Goal: Transaction & Acquisition: Download file/media

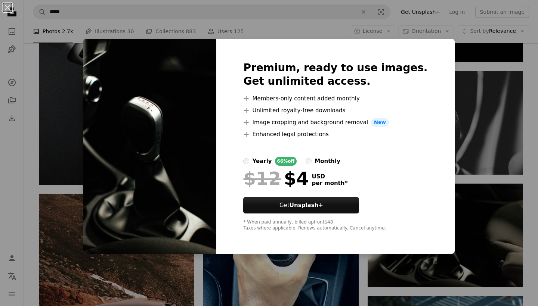
scroll to position [568, 0]
click at [458, 77] on div "An X shape Premium, ready to use images. Get unlimited access. A plus sign Memb…" at bounding box center [269, 153] width 538 height 306
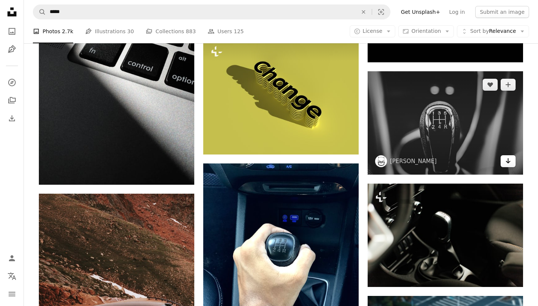
click at [509, 164] on link "Arrow pointing down" at bounding box center [508, 161] width 15 height 12
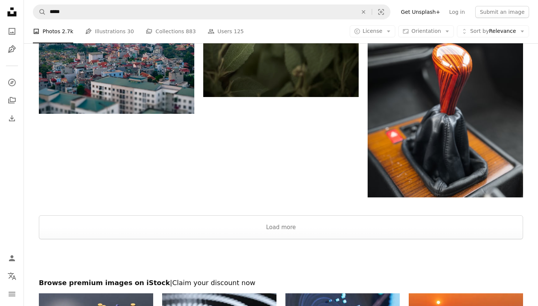
scroll to position [1208, 0]
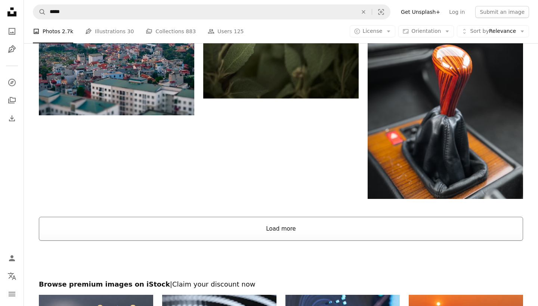
click at [283, 229] on button "Load more" at bounding box center [281, 229] width 484 height 24
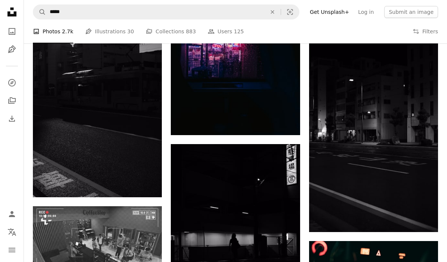
scroll to position [17511, 0]
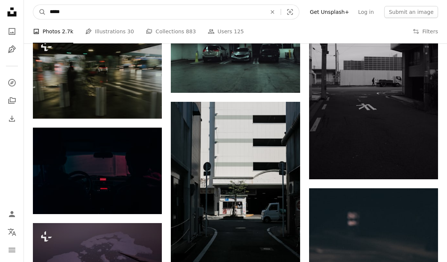
click at [71, 6] on input "*****" at bounding box center [155, 12] width 218 height 14
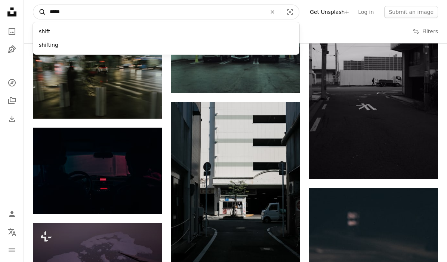
drag, startPoint x: 0, startPoint y: 177, endPoint x: 42, endPoint y: 9, distance: 172.6
click at [42, 9] on form "A magnifying glass ***** shift shifting An X shape Visual search" at bounding box center [166, 11] width 266 height 15
paste input "***"
type input "********"
click at [40, 12] on button "A magnifying glass" at bounding box center [39, 12] width 13 height 14
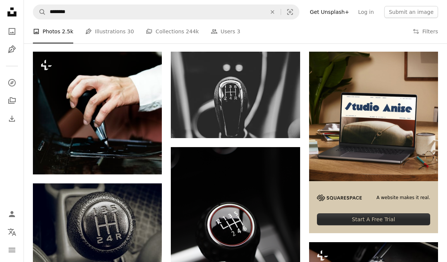
scroll to position [138, 0]
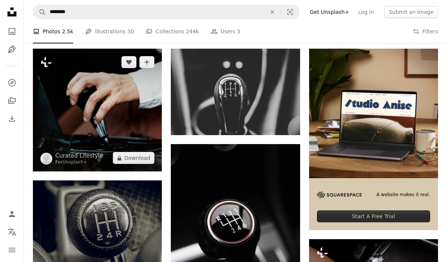
click at [132, 158] on button "A lock Download" at bounding box center [134, 158] width 42 height 12
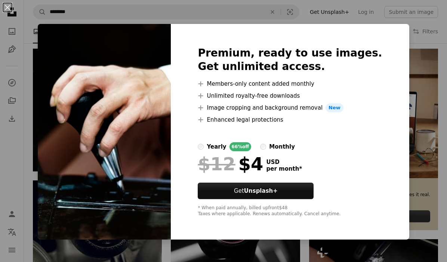
click at [397, 57] on div "An X shape Premium, ready to use images. Get unlimited access. A plus sign Memb…" at bounding box center [223, 131] width 447 height 262
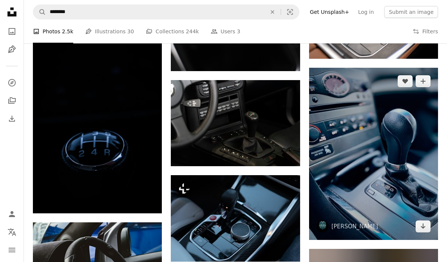
scroll to position [404, 0]
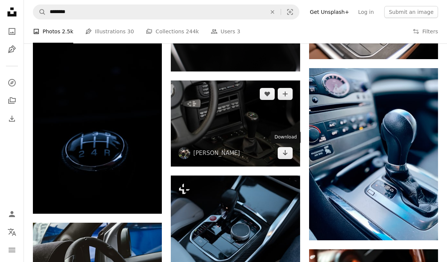
click at [284, 151] on icon "Arrow pointing down" at bounding box center [285, 152] width 6 height 9
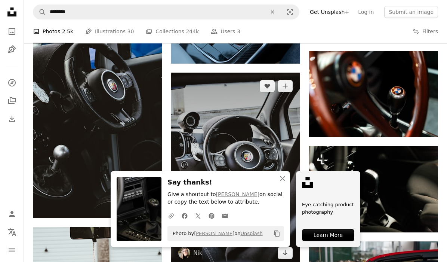
scroll to position [603, 0]
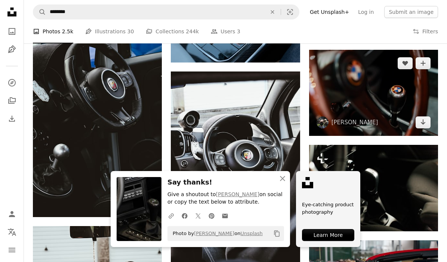
drag, startPoint x: 284, startPoint y: 151, endPoint x: 405, endPoint y: 103, distance: 130.2
click at [405, 103] on img at bounding box center [373, 93] width 129 height 86
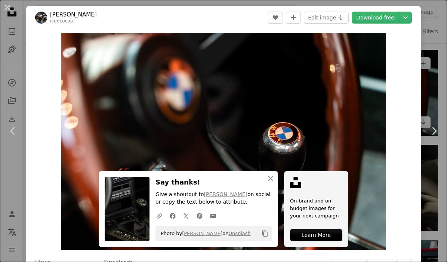
click at [428, 84] on div "An X shape Chevron left Chevron right [PERSON_NAME] icedcocoa A heart A plus si…" at bounding box center [223, 131] width 447 height 262
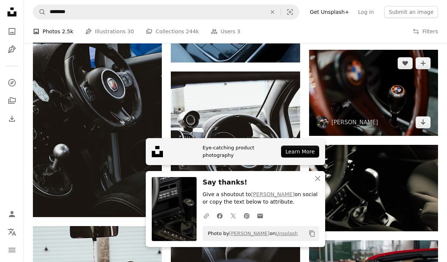
click at [425, 117] on icon "Arrow pointing down" at bounding box center [423, 121] width 6 height 9
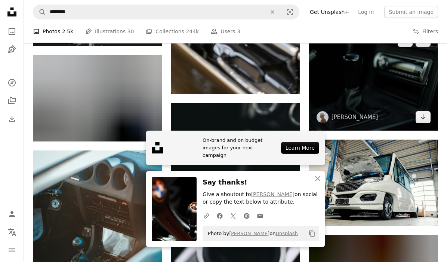
scroll to position [979, 0]
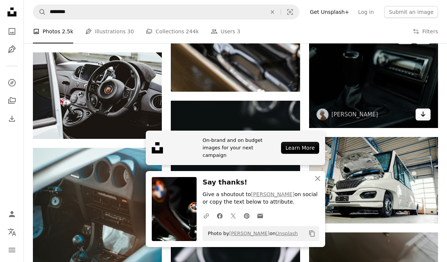
click at [127, 110] on img at bounding box center [97, 95] width 129 height 86
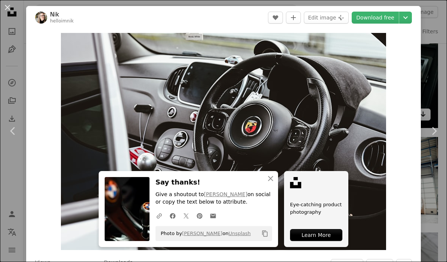
click at [19, 85] on div "An X shape Chevron left Chevron right Nik helloimnik A heart A plus sign Edit i…" at bounding box center [223, 131] width 447 height 262
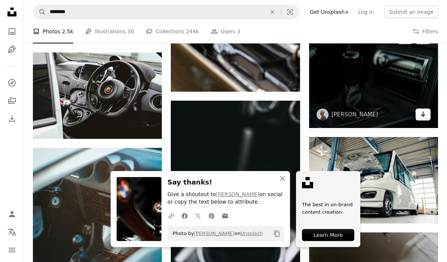
click at [283, 180] on icon "button" at bounding box center [282, 178] width 5 height 5
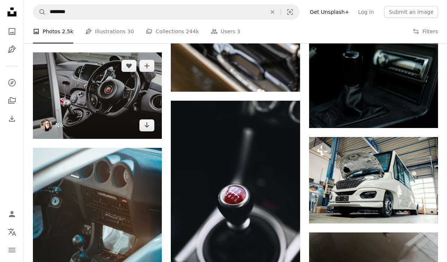
drag, startPoint x: 425, startPoint y: 117, endPoint x: 151, endPoint y: 121, distance: 273.2
click at [151, 121] on div "A heart A plus sign Nik Arrow pointing down" at bounding box center [97, 95] width 129 height 86
click at [146, 125] on icon "Download" at bounding box center [147, 124] width 5 height 5
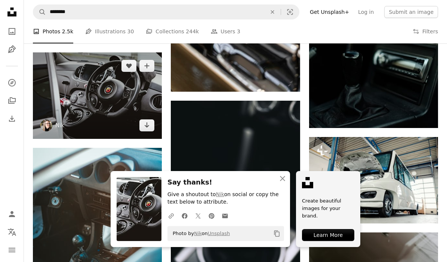
click at [231, 127] on img at bounding box center [235, 198] width 129 height 194
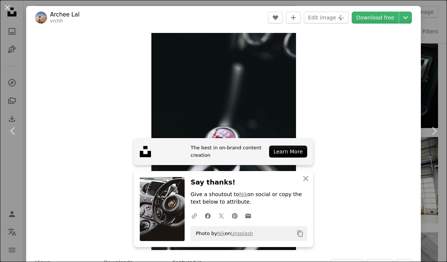
scroll to position [43, 0]
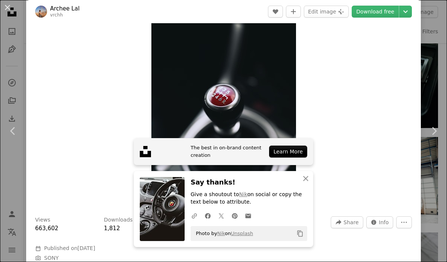
click at [6, 9] on button "An X shape" at bounding box center [7, 7] width 9 height 9
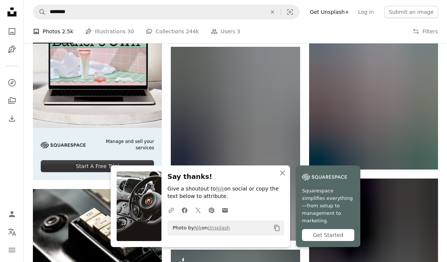
scroll to position [1342, 0]
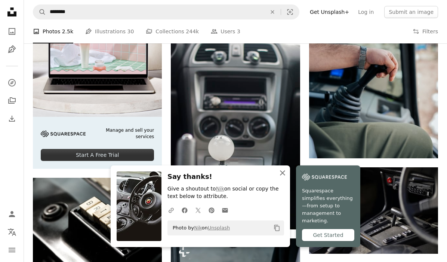
drag, startPoint x: 6, startPoint y: 9, endPoint x: 285, endPoint y: 178, distance: 326.6
click at [285, 177] on icon "An X shape" at bounding box center [282, 172] width 9 height 9
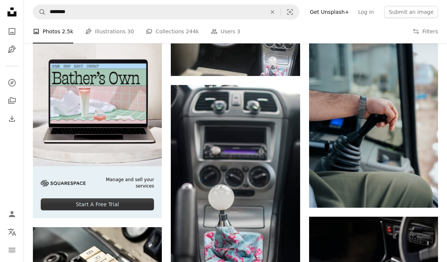
scroll to position [1284, 0]
